Goal: Transaction & Acquisition: Subscribe to service/newsletter

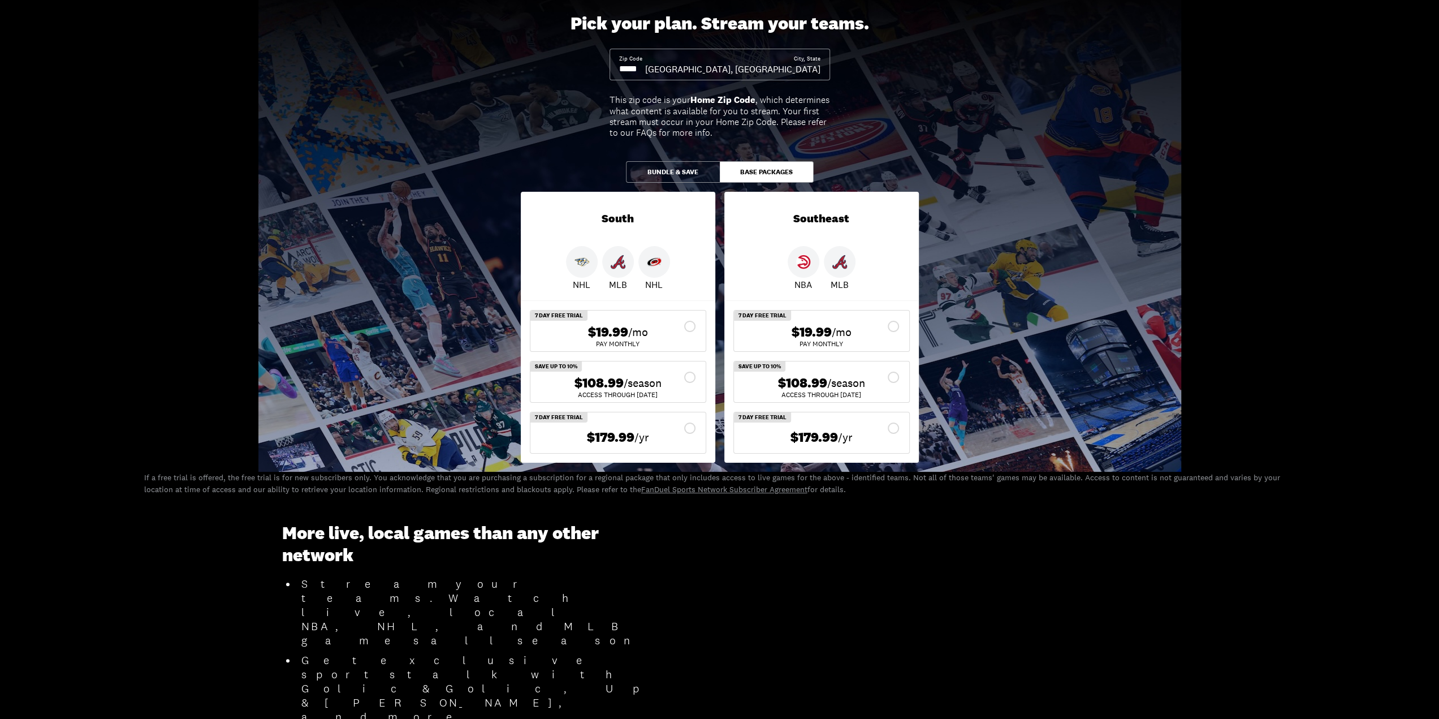
scroll to position [57, 0]
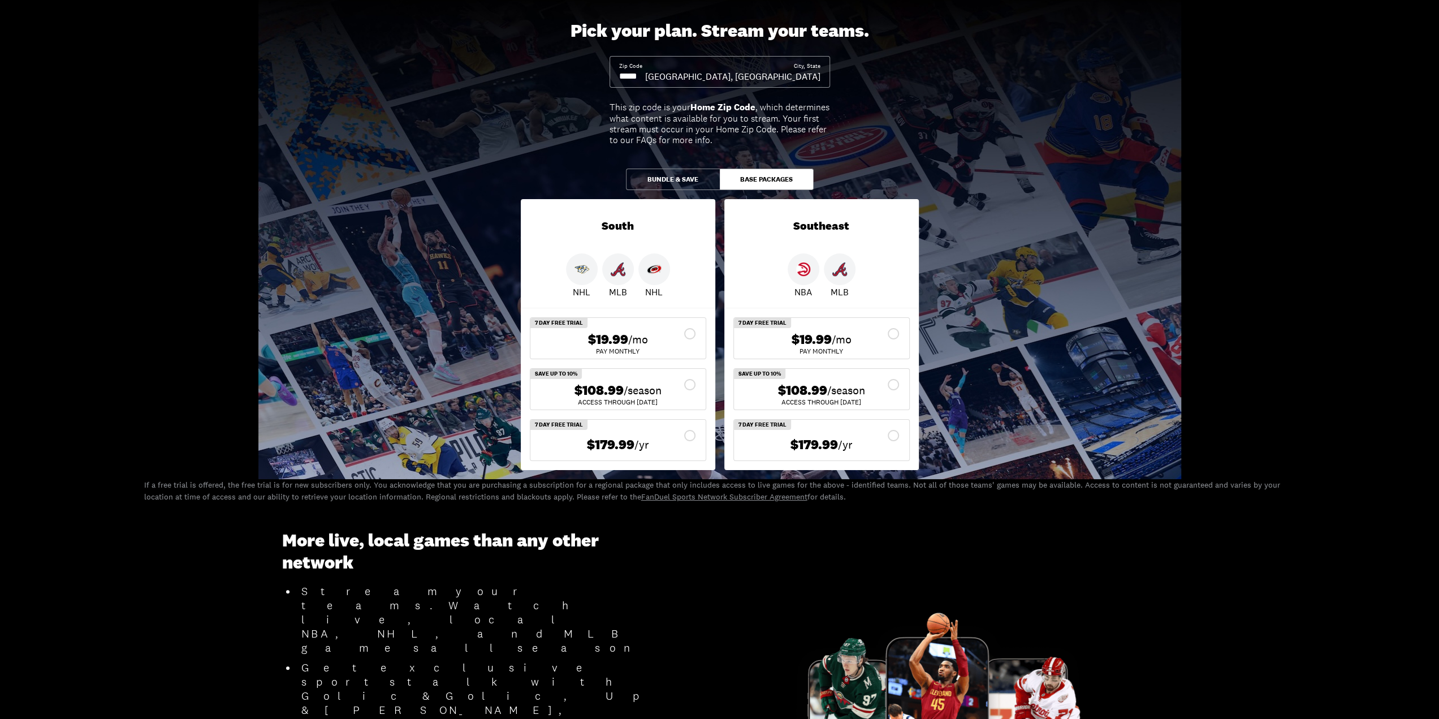
click at [673, 174] on button "Bundle & Save" at bounding box center [673, 178] width 94 height 21
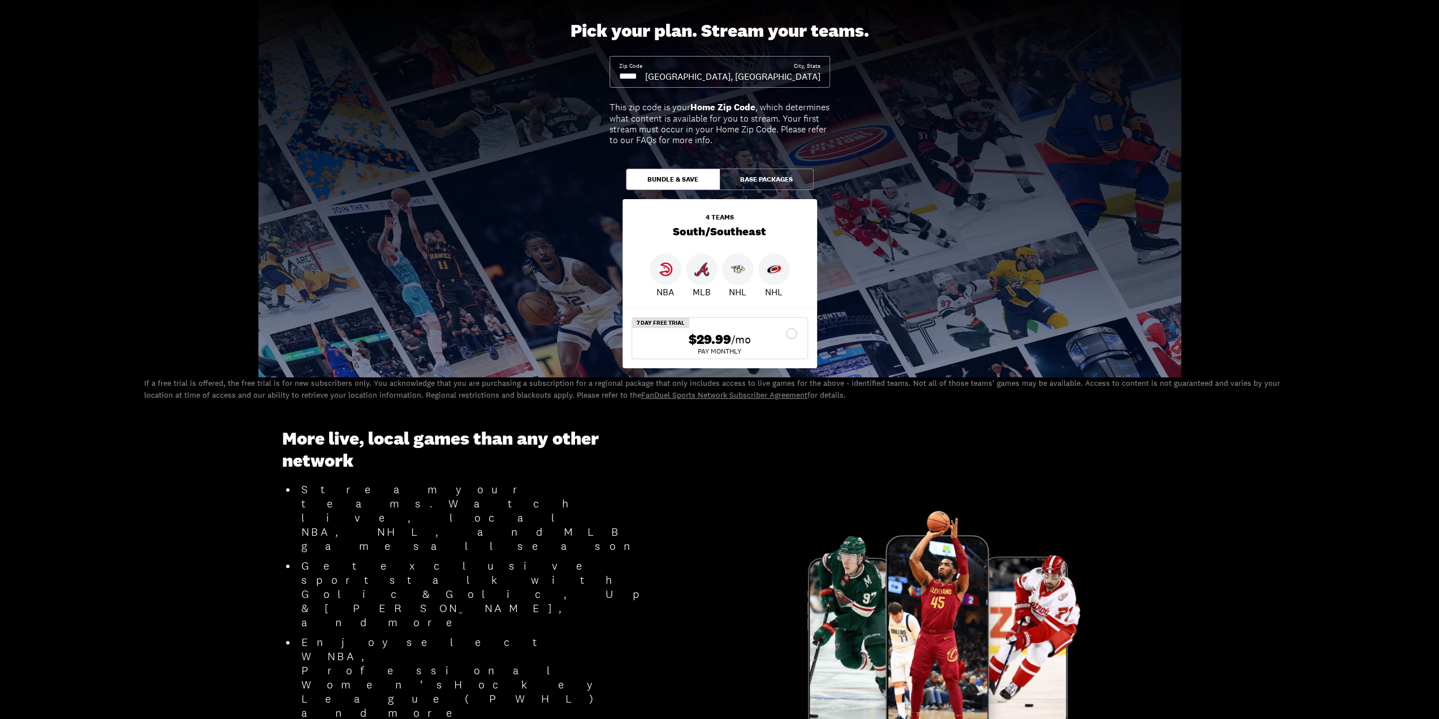
click at [762, 178] on button "Base Packages" at bounding box center [767, 178] width 94 height 21
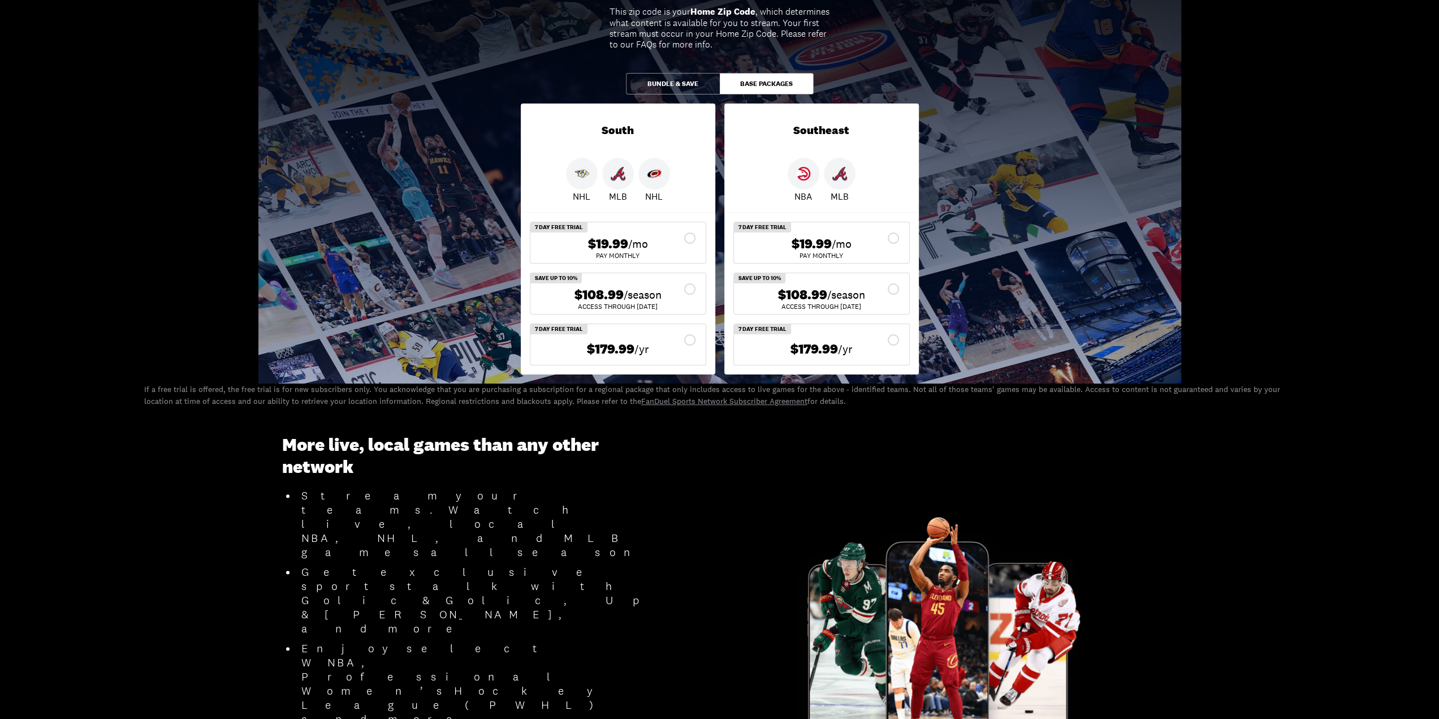
scroll to position [0, 0]
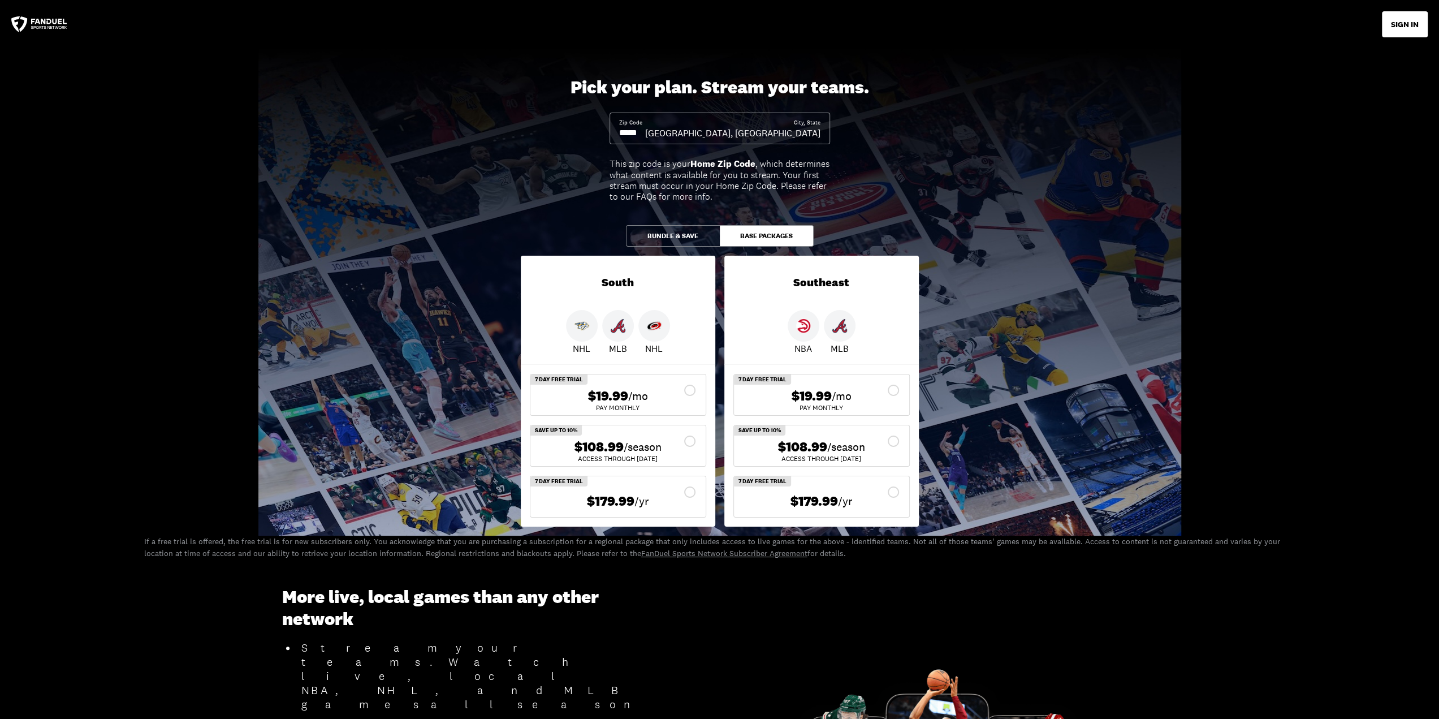
drag, startPoint x: 650, startPoint y: 135, endPoint x: 611, endPoint y: 129, distance: 40.0
click at [611, 129] on div "Zip Code City, [GEOGRAPHIC_DATA], [GEOGRAPHIC_DATA]" at bounding box center [720, 129] width 221 height 32
type input "*****"
click at [675, 236] on button "Bundle & Save" at bounding box center [673, 235] width 94 height 21
